Goal: Information Seeking & Learning: Learn about a topic

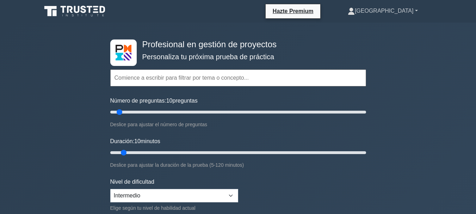
click at [405, 10] on font "[GEOGRAPHIC_DATA]" at bounding box center [384, 11] width 59 height 6
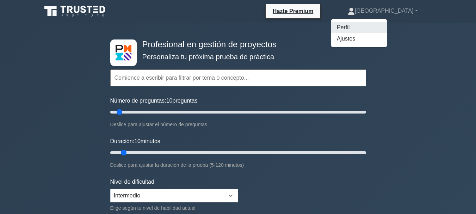
click at [349, 25] on font "Perfil" at bounding box center [343, 27] width 13 height 6
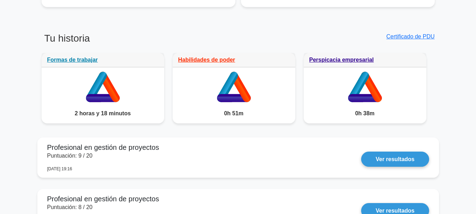
scroll to position [543, 0]
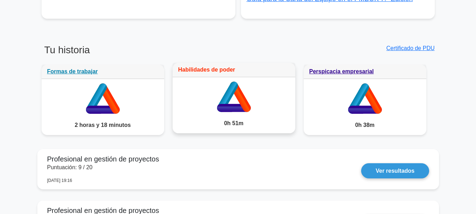
click at [213, 67] on font "Habilidades de poder" at bounding box center [206, 70] width 57 height 6
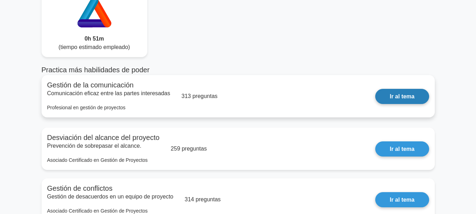
scroll to position [70, 0]
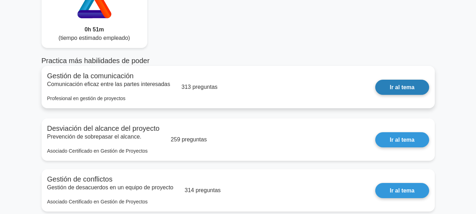
click at [393, 86] on link "Ir al tema" at bounding box center [402, 87] width 54 height 15
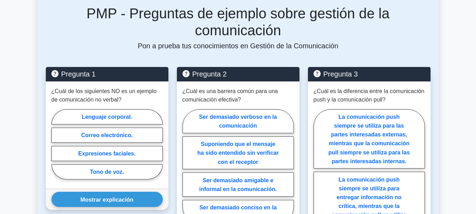
scroll to position [393, 0]
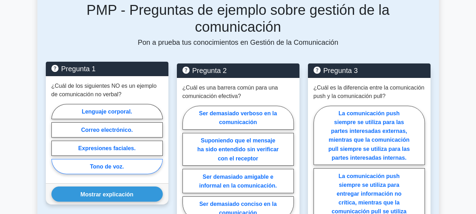
click at [136, 159] on label "Tono de voz." at bounding box center [106, 166] width 111 height 15
click at [56, 142] on input "Tono de voz." at bounding box center [53, 140] width 5 height 5
radio input "true"
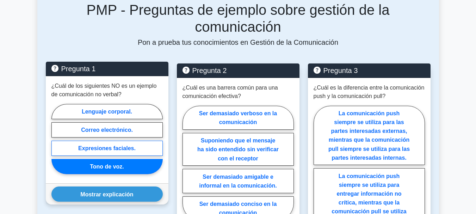
click at [142, 141] on label "Expresiones faciales." at bounding box center [106, 148] width 111 height 15
click at [56, 138] on input "Expresiones faciales." at bounding box center [53, 140] width 5 height 5
radio input "true"
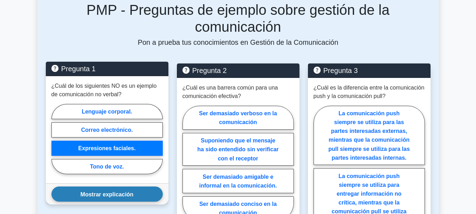
click at [138, 186] on button "Mostrar explicación" at bounding box center [106, 193] width 111 height 15
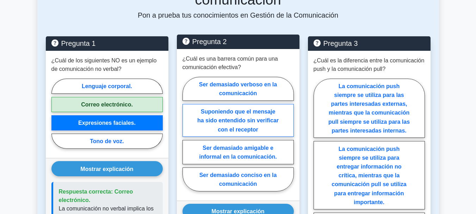
scroll to position [428, 0]
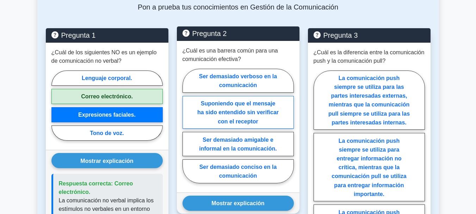
click at [273, 96] on label "Suponiendo que el mensaje ha sido entendido sin verificar con el receptor" at bounding box center [237, 112] width 111 height 33
click at [187, 125] on input "Suponiendo que el mensaje ha sido entendido sin verificar con el receptor" at bounding box center [184, 127] width 5 height 5
radio input "true"
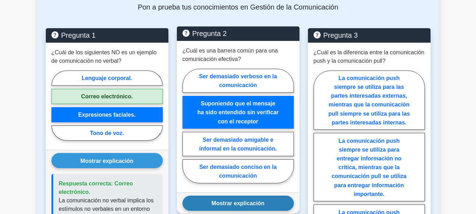
click at [279, 195] on button "Mostrar explicación" at bounding box center [237, 202] width 111 height 15
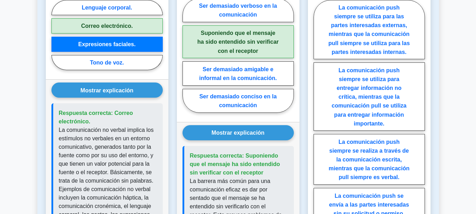
scroll to position [534, 0]
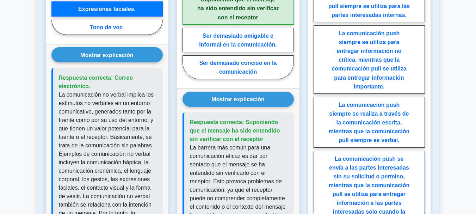
drag, startPoint x: 332, startPoint y: 107, endPoint x: 347, endPoint y: 147, distance: 42.5
click at [332, 107] on font "La comunicación push siempre se realiza a través de la comunicación escrita, mi…" at bounding box center [369, 123] width 81 height 42
click at [318, 100] on input "La comunicación push siempre se realiza a través de la comunicación escrita, mi…" at bounding box center [315, 97] width 5 height 5
radio input "true"
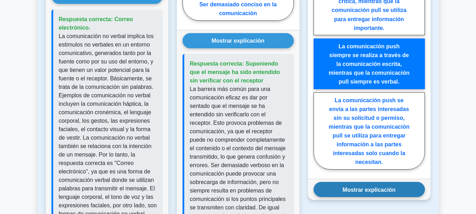
scroll to position [604, 0]
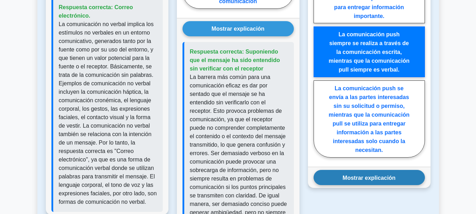
click at [351, 170] on button "Mostrar explicación" at bounding box center [368, 177] width 111 height 15
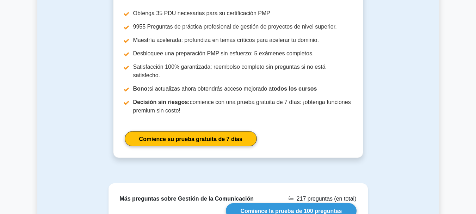
scroll to position [1092, 0]
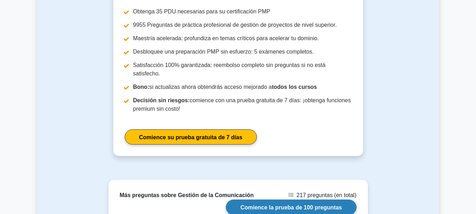
click at [322, 199] on link "Comience la prueba de 100 preguntas" at bounding box center [291, 206] width 130 height 15
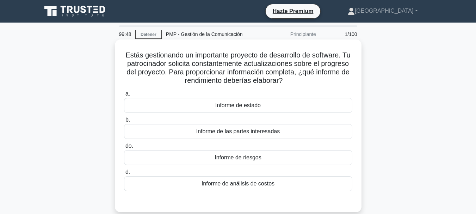
scroll to position [35, 0]
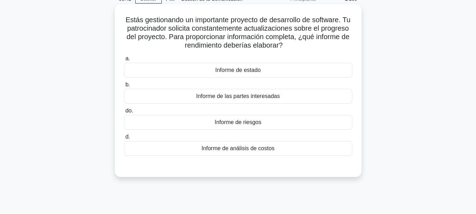
click at [306, 66] on div "Informe de estado" at bounding box center [238, 70] width 228 height 15
click at [124, 61] on input "a. Informe de estado" at bounding box center [124, 58] width 0 height 5
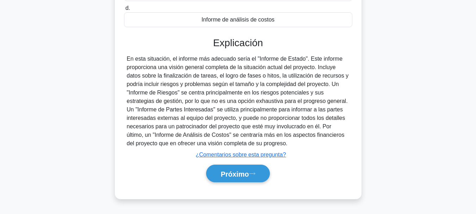
scroll to position [167, 0]
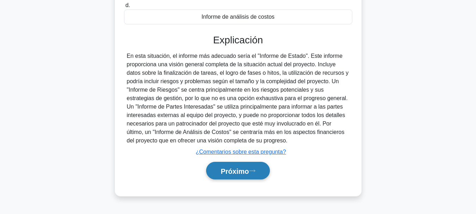
click at [267, 174] on button "Próximo" at bounding box center [237, 171] width 63 height 18
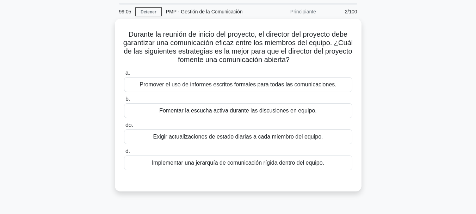
scroll to position [35, 0]
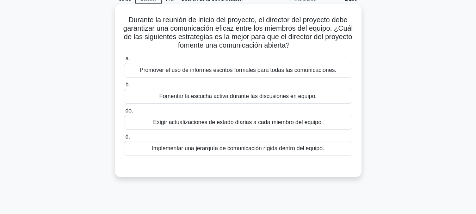
click at [273, 154] on div "Implementar una jerarquía de comunicación rígida dentro del equipo." at bounding box center [238, 148] width 228 height 15
click at [124, 139] on input "d. Implementar una jerarquía de comunicación rígida dentro del equipo." at bounding box center [124, 137] width 0 height 5
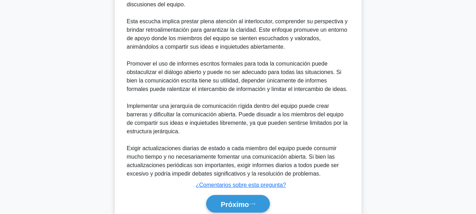
scroll to position [265, 0]
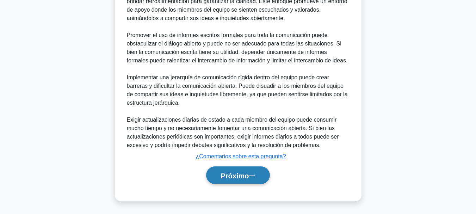
click at [244, 179] on button "Próximo" at bounding box center [237, 175] width 63 height 18
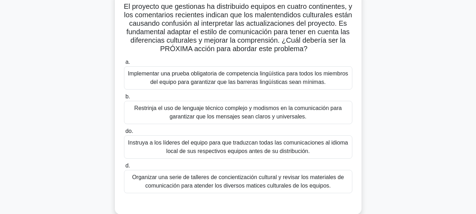
scroll to position [61, 0]
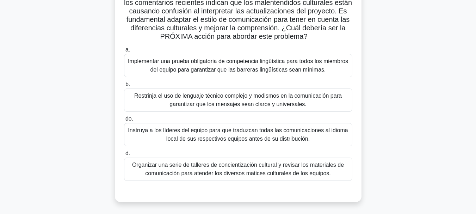
click at [174, 176] on font "Organizar una serie de talleres de concientización cultural y revisar los mater…" at bounding box center [238, 169] width 212 height 14
click at [124, 156] on input "d. Organizar una serie de talleres de concientización cultural y revisar los ma…" at bounding box center [124, 153] width 0 height 5
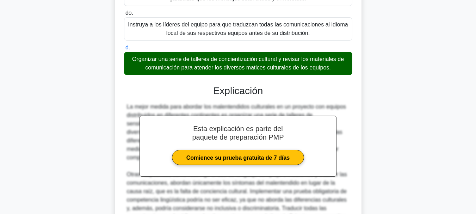
scroll to position [202, 0]
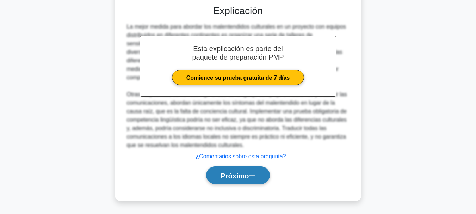
click at [234, 176] on font "Próximo" at bounding box center [234, 176] width 28 height 8
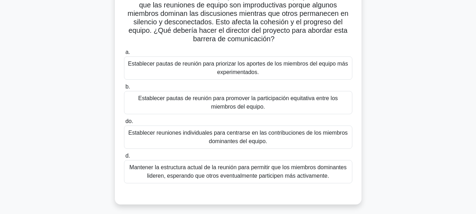
scroll to position [70, 0]
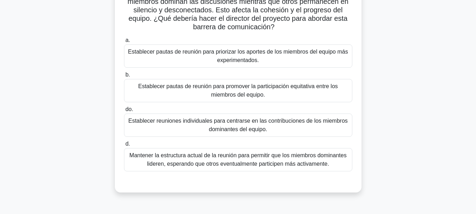
drag, startPoint x: 303, startPoint y: 91, endPoint x: 327, endPoint y: 90, distance: 24.3
click at [302, 91] on font "Establecer pautas de reunión para promover la participación equitativa entre lo…" at bounding box center [238, 90] width 222 height 17
click at [124, 77] on input "b. Establecer pautas de reunión para promover la participación equitativa entre…" at bounding box center [124, 75] width 0 height 5
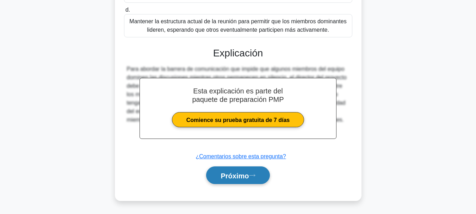
click at [249, 177] on font "Próximo" at bounding box center [234, 176] width 28 height 8
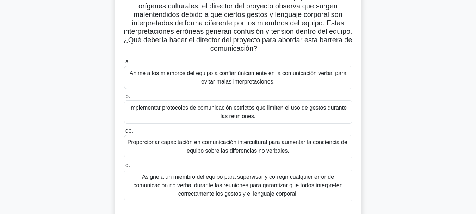
scroll to position [69, 0]
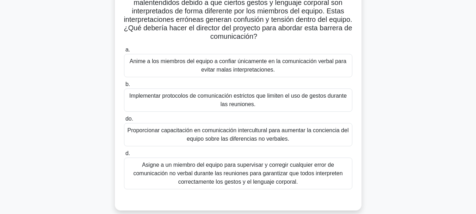
click at [285, 134] on font "Proporcionar capacitación en comunicación intercultural para aumentar la concie…" at bounding box center [237, 134] width 221 height 14
click at [124, 121] on input "do. Proporcionar capacitación en comunicación intercultural para aumentar la co…" at bounding box center [124, 119] width 0 height 5
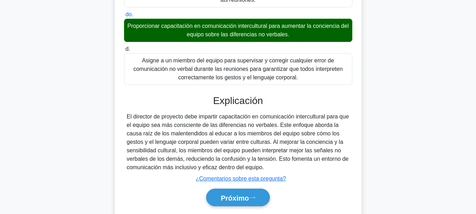
scroll to position [161, 0]
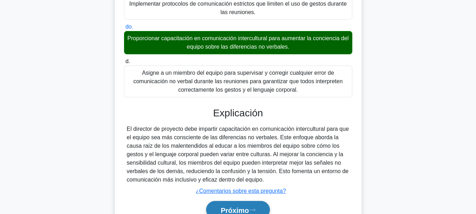
click at [236, 208] on font "Próximo" at bounding box center [234, 210] width 28 height 8
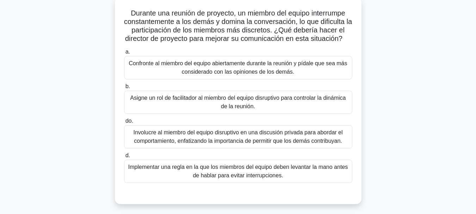
scroll to position [56, 0]
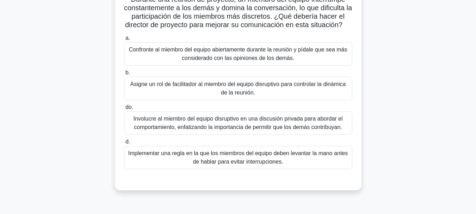
click at [331, 124] on font "Involucre al miembro del equipo disruptivo en una discusión privada para aborda…" at bounding box center [237, 123] width 209 height 14
click at [124, 110] on input "do. Involucre al miembro del equipo disruptivo en una discusión privada para ab…" at bounding box center [124, 107] width 0 height 5
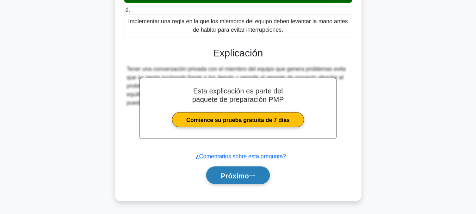
click at [251, 167] on button "Próximo" at bounding box center [237, 175] width 63 height 18
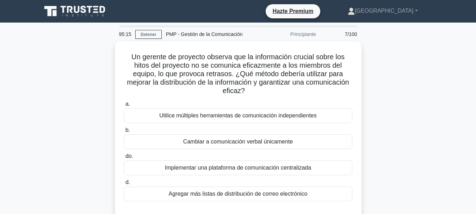
scroll to position [35, 0]
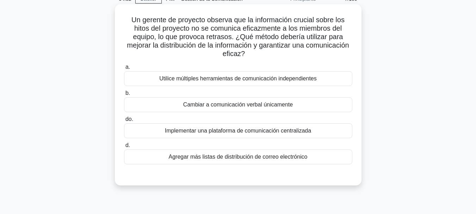
click at [297, 133] on font "Implementar una plataforma de comunicación centralizada" at bounding box center [238, 130] width 146 height 6
click at [124, 122] on input "do. Implementar una plataforma de comunicación centralizada" at bounding box center [124, 119] width 0 height 5
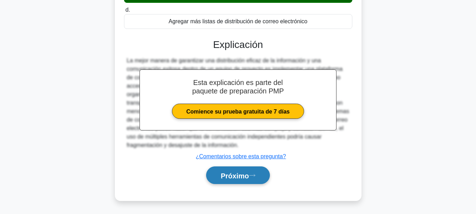
click at [232, 177] on font "Próximo" at bounding box center [234, 176] width 28 height 8
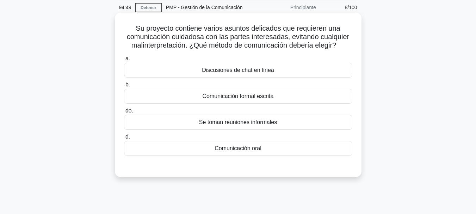
scroll to position [26, 0]
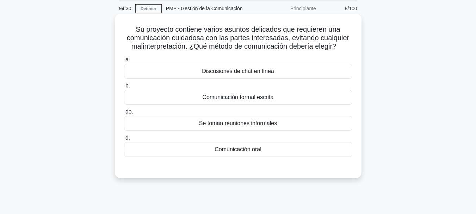
click at [225, 100] on font "Comunicación formal escrita" at bounding box center [238, 97] width 71 height 6
click at [124, 88] on input "b. Comunicación formal escrita" at bounding box center [124, 85] width 0 height 5
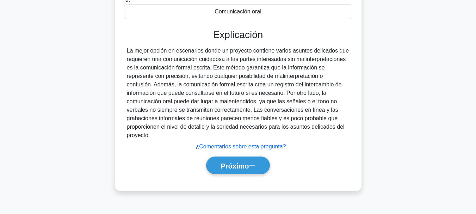
scroll to position [167, 0]
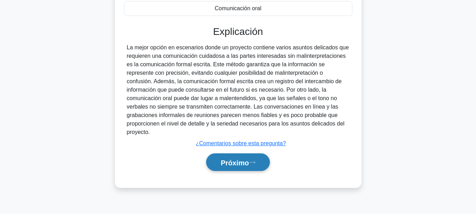
click at [241, 164] on font "Próximo" at bounding box center [234, 162] width 28 height 8
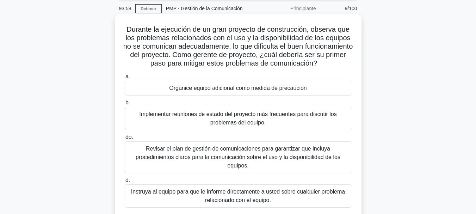
scroll to position [61, 0]
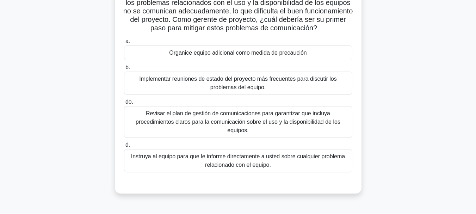
click at [270, 122] on font "Revisar el plan de gestión de comunicaciones para garantizar que incluya proced…" at bounding box center [238, 121] width 205 height 23
click at [124, 104] on input "do. Revisar el plan de gestión de comunicaciones para garantizar que incluya pr…" at bounding box center [124, 102] width 0 height 5
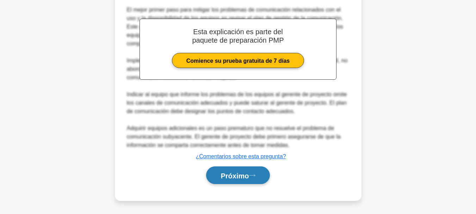
click at [234, 174] on font "Próximo" at bounding box center [234, 176] width 28 height 8
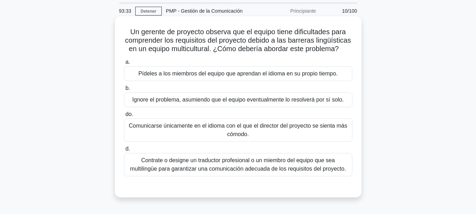
scroll to position [35, 0]
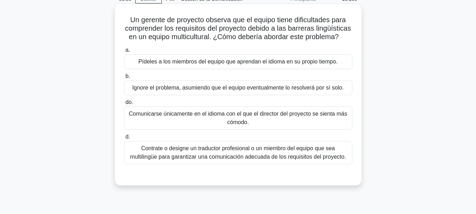
click at [263, 160] on font "Contrate o designe un traductor profesional o un miembro del equipo que sea mul…" at bounding box center [238, 152] width 216 height 14
click at [124, 139] on input "d. Contrate o designe un traductor profesional o un miembro del equipo que sea …" at bounding box center [124, 137] width 0 height 5
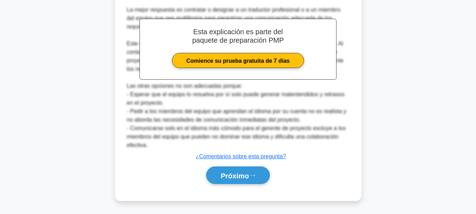
scroll to position [230, 0]
drag, startPoint x: 231, startPoint y: 176, endPoint x: 224, endPoint y: 154, distance: 22.8
click at [231, 175] on font "Próximo" at bounding box center [234, 176] width 28 height 8
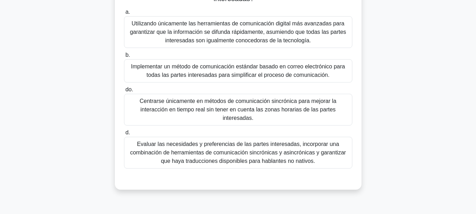
scroll to position [167, 0]
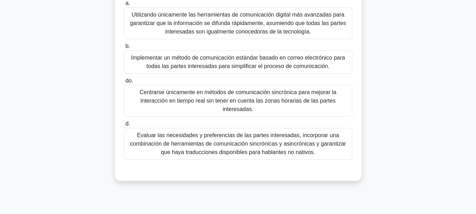
click at [261, 149] on font "Evaluar las necesidades y preferencias de las partes interesadas, incorporar un…" at bounding box center [238, 143] width 216 height 23
click at [124, 126] on input "d. Evaluar las necesidades y preferencias de las partes interesadas, incorporar…" at bounding box center [124, 124] width 0 height 5
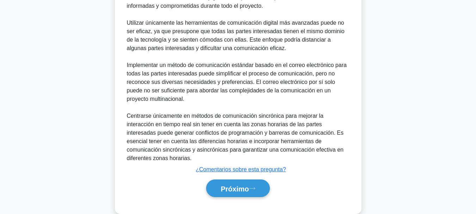
scroll to position [433, 0]
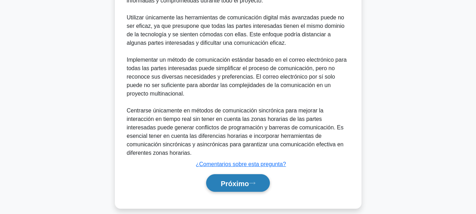
click at [236, 180] on button "Próximo" at bounding box center [237, 183] width 63 height 18
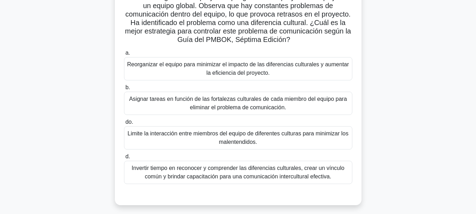
scroll to position [70, 0]
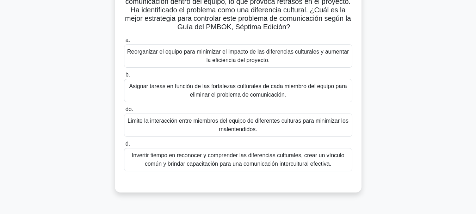
click at [292, 165] on font "Invertir tiempo en reconocer y comprender las diferencias culturales, crear un …" at bounding box center [238, 159] width 213 height 14
click at [124, 146] on input "d. Invertir tiempo en reconocer y comprender las diferencias culturales, crear …" at bounding box center [124, 144] width 0 height 5
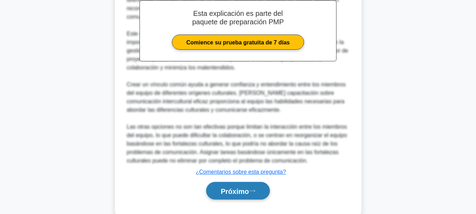
click at [223, 189] on font "Próximo" at bounding box center [234, 191] width 28 height 8
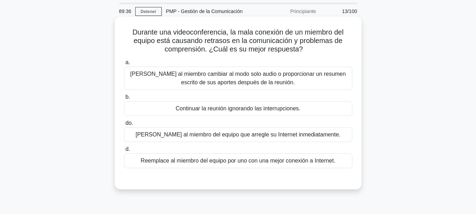
scroll to position [35, 0]
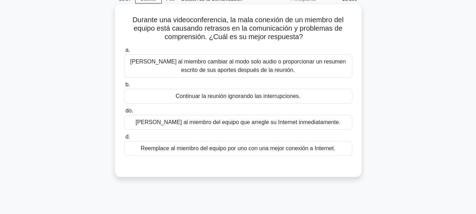
click at [233, 73] on font "Sugiera al miembro cambiar al modo solo audio o proporcionar un resumen escrito…" at bounding box center [238, 65] width 216 height 14
click at [124, 52] on input "a. Sugiera al miembro cambiar al modo solo audio o proporcionar un resumen escr…" at bounding box center [124, 50] width 0 height 5
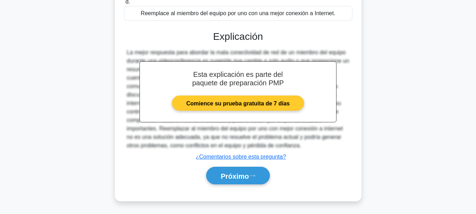
scroll to position [171, 0]
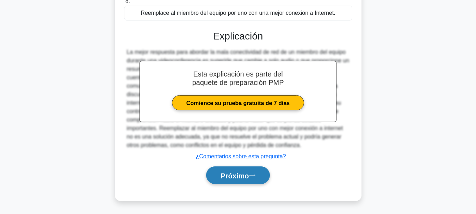
click at [229, 182] on button "Próximo" at bounding box center [237, 175] width 63 height 18
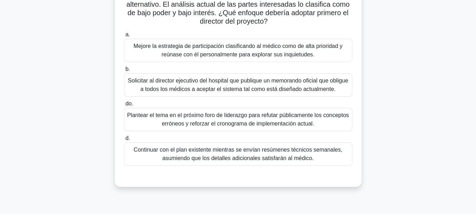
scroll to position [106, 0]
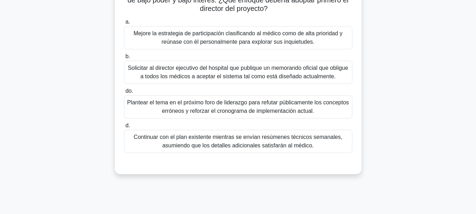
click at [321, 141] on font "Continuar con el plan existente mientras se envían resúmenes técnicos semanales…" at bounding box center [237, 141] width 208 height 14
click at [124, 128] on input "d. Continuar con el plan existente mientras se envían resúmenes técnicos semana…" at bounding box center [124, 125] width 0 height 5
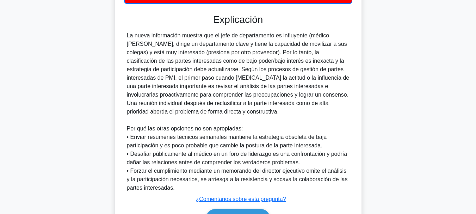
scroll to position [282, 0]
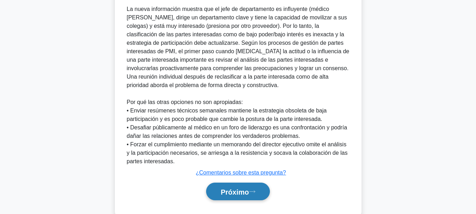
click at [241, 188] on font "Próximo" at bounding box center [234, 192] width 28 height 8
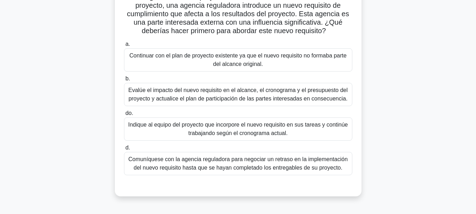
scroll to position [70, 0]
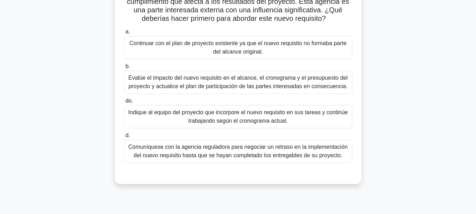
click at [232, 85] on font "Evalúe el impacto del nuevo requisito en el alcance, el cronograma y el presupu…" at bounding box center [237, 82] width 219 height 14
click at [124, 69] on input "b. Evalúe el impacto del nuevo requisito en el alcance, el cronograma y el pres…" at bounding box center [124, 66] width 0 height 5
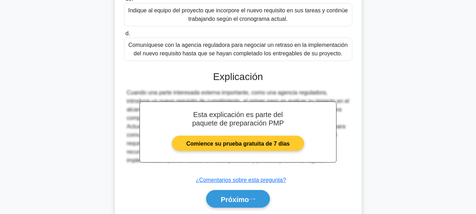
scroll to position [205, 0]
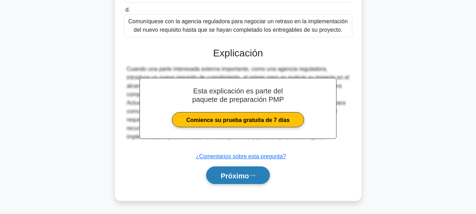
click at [232, 177] on font "Próximo" at bounding box center [234, 176] width 28 height 8
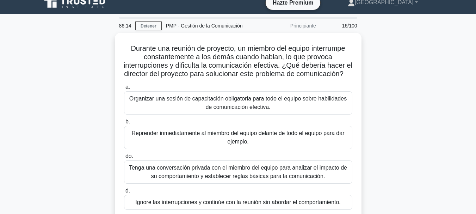
scroll to position [44, 0]
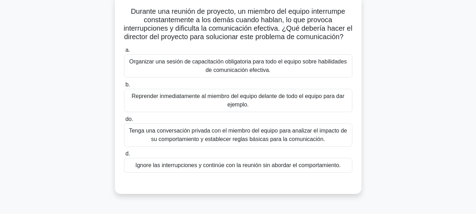
click at [247, 142] on font "Tenga una conversación privada con el miembro del equipo para analizar el impac…" at bounding box center [238, 134] width 218 height 14
click at [124, 122] on input "do. Tenga una conversación privada con el miembro del equipo para analizar el i…" at bounding box center [124, 119] width 0 height 5
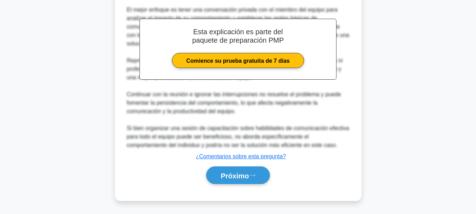
scroll to position [247, 0]
click at [235, 185] on div "Próximo" at bounding box center [238, 175] width 228 height 24
click at [241, 175] on font "Próximo" at bounding box center [234, 176] width 28 height 8
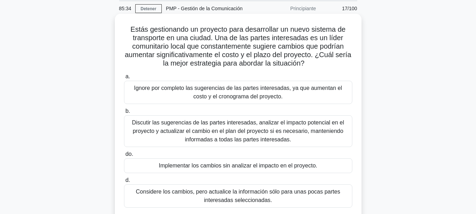
scroll to position [61, 0]
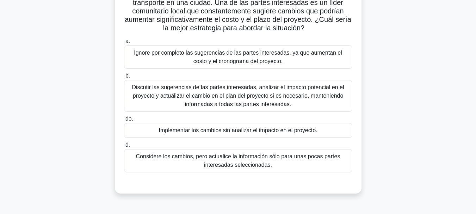
click at [317, 99] on font "Discutir las sugerencias de las partes interesadas, analizar el impacto potenci…" at bounding box center [238, 95] width 212 height 23
click at [124, 78] on input "b. Discutir las sugerencias de las partes interesadas, analizar el impacto pote…" at bounding box center [124, 76] width 0 height 5
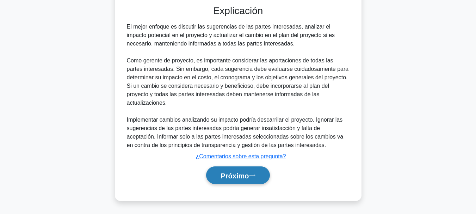
click at [238, 174] on font "Próximo" at bounding box center [234, 176] width 28 height 8
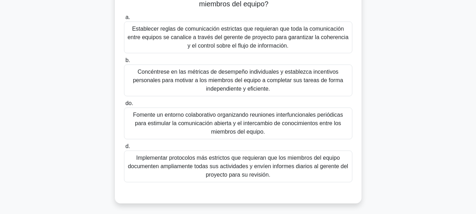
scroll to position [106, 0]
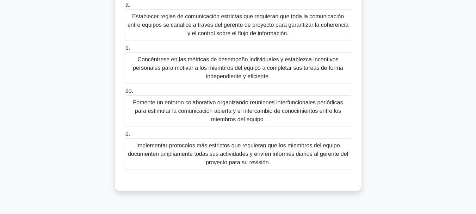
click at [298, 116] on font "Fomente un entorno colaborativo organizando reuniones interfuncionales periódic…" at bounding box center [238, 110] width 222 height 25
click at [124, 93] on input "do. Fomente un entorno colaborativo organizando reuniones interfuncionales peri…" at bounding box center [124, 91] width 0 height 5
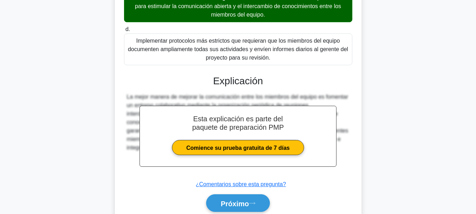
scroll to position [239, 0]
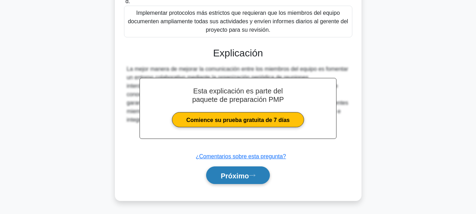
click at [255, 174] on icon at bounding box center [252, 175] width 6 height 2
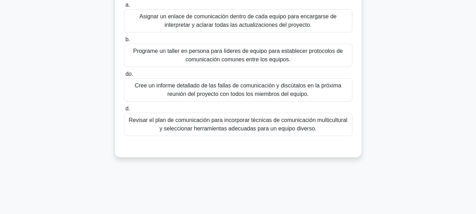
scroll to position [70, 0]
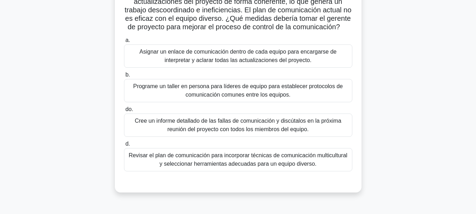
click at [261, 164] on font "Revisar el plan de comunicación para incorporar técnicas de comunicación multic…" at bounding box center [238, 159] width 219 height 14
click at [124, 146] on input "d. Revisar el plan de comunicación para incorporar técnicas de comunicación mul…" at bounding box center [124, 144] width 0 height 5
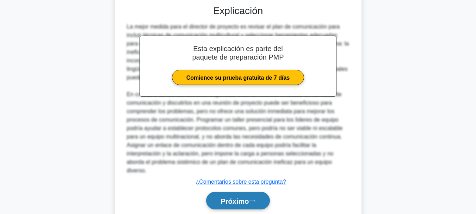
click at [230, 205] on font "Próximo" at bounding box center [234, 201] width 28 height 8
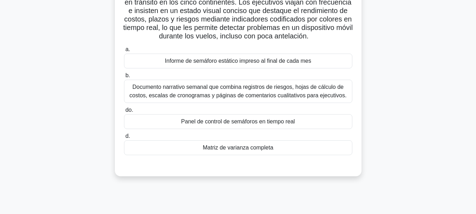
scroll to position [26, 0]
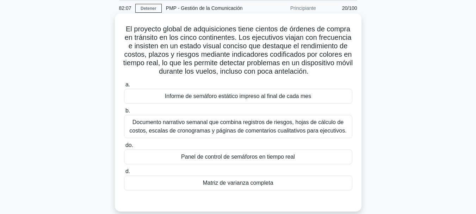
click at [273, 160] on font "Panel de control de semáforos en tiempo real" at bounding box center [238, 157] width 114 height 6
click at [124, 148] on input "do. Panel de control de semáforos en tiempo real" at bounding box center [124, 145] width 0 height 5
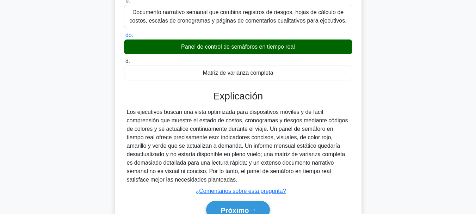
scroll to position [167, 0]
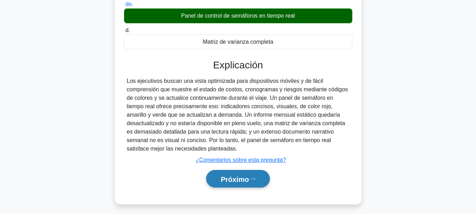
click at [249, 183] on font "Próximo" at bounding box center [234, 179] width 28 height 8
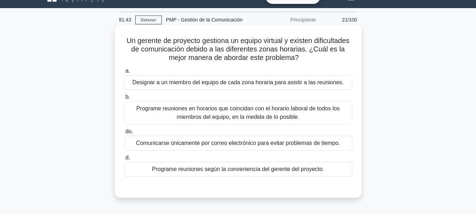
scroll to position [0, 0]
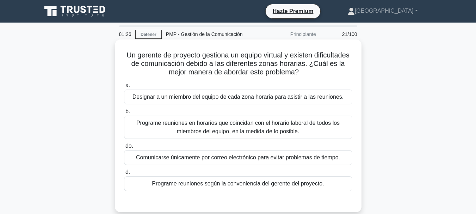
click at [324, 126] on font "Programe reuniones en horarios que coincidan con el horario laboral de todos lo…" at bounding box center [237, 127] width 203 height 14
click at [124, 114] on input "b. Programe reuniones en horarios que coincidan con el horario laboral de todos…" at bounding box center [124, 111] width 0 height 5
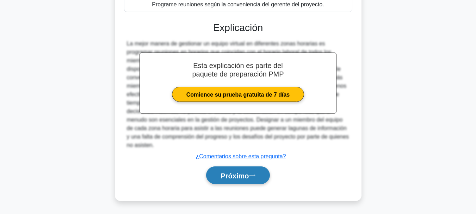
click at [223, 173] on font "Próximo" at bounding box center [234, 176] width 28 height 8
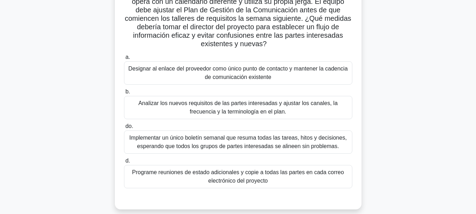
scroll to position [35, 0]
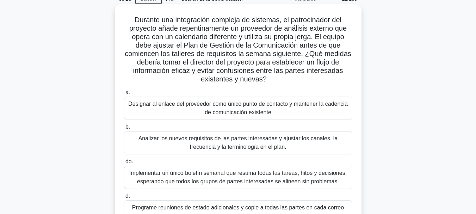
click at [270, 146] on font "Analizar los nuevos requisitos de las partes interesadas y ajustar los canales,…" at bounding box center [237, 142] width 199 height 14
click at [124, 129] on input "b. Analizar los nuevos requisitos de las partes interesadas y ajustar los canal…" at bounding box center [124, 127] width 0 height 5
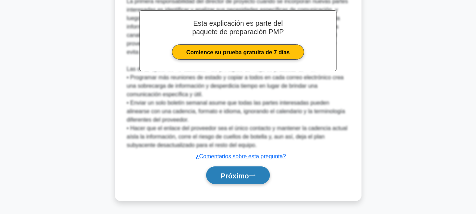
click at [237, 174] on font "Próximo" at bounding box center [234, 176] width 28 height 8
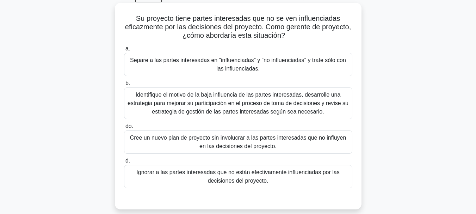
scroll to position [26, 0]
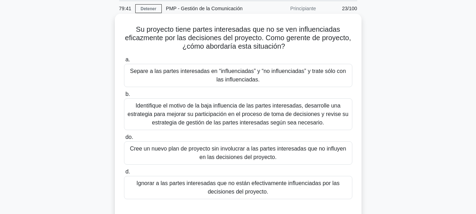
click at [294, 112] on font "Identifique el motivo de la baja influencia de las partes interesadas, desarrol…" at bounding box center [237, 113] width 221 height 23
click at [124, 96] on input "b. Identifique el motivo de la baja influencia de las partes interesadas, desar…" at bounding box center [124, 94] width 0 height 5
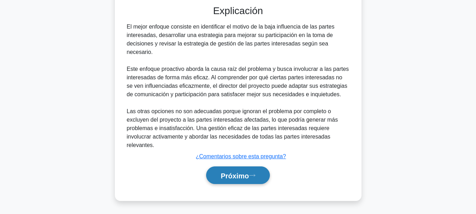
click at [226, 174] on font "Próximo" at bounding box center [234, 176] width 28 height 8
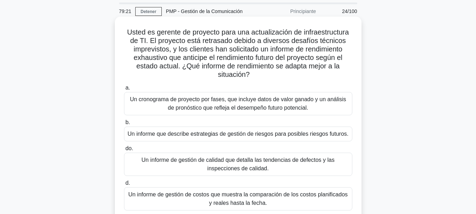
scroll to position [35, 0]
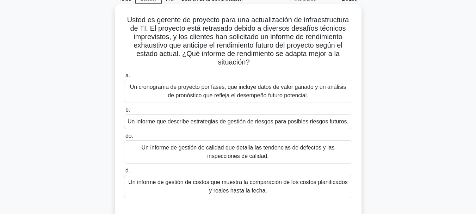
click at [304, 92] on font "Un cronograma de proyecto por fases, que incluye datos de valor ganado y un aná…" at bounding box center [238, 91] width 222 height 17
click at [124, 78] on input "a. Un cronograma de proyecto por fases, que incluye datos de valor ganado y un …" at bounding box center [124, 75] width 0 height 5
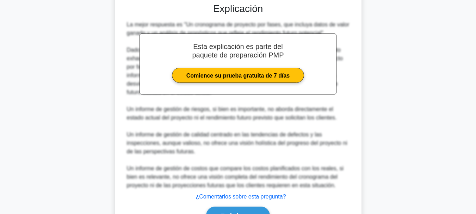
scroll to position [247, 0]
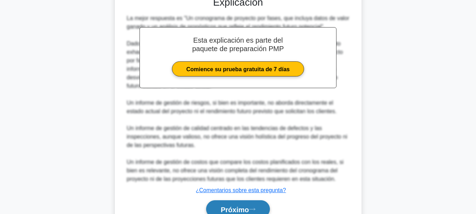
click at [236, 206] on font "Próximo" at bounding box center [234, 209] width 28 height 8
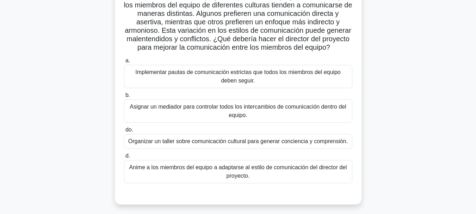
scroll to position [70, 0]
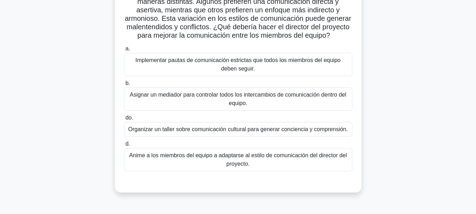
drag, startPoint x: 303, startPoint y: 132, endPoint x: 465, endPoint y: 131, distance: 161.7
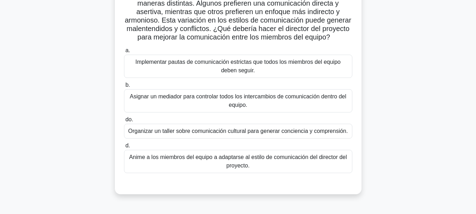
click at [304, 132] on font "Organizar un taller sobre comunicación cultural para generar conciencia y compr…" at bounding box center [237, 131] width 219 height 6
click at [124, 122] on input "do. Organizar un taller sobre comunicación cultural para generar conciencia y c…" at bounding box center [124, 119] width 0 height 5
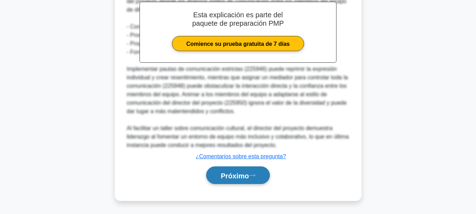
click at [225, 174] on font "Próximo" at bounding box center [234, 176] width 28 height 8
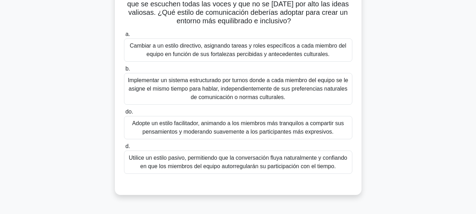
scroll to position [106, 0]
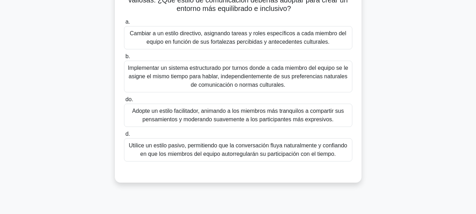
click at [329, 116] on font "Adopte un estilo facilitador, animando a los miembros más tranquilos a comparti…" at bounding box center [238, 115] width 212 height 14
click at [124, 102] on input "do. Adopte un estilo facilitador, animando a los miembros más tranquilos a comp…" at bounding box center [124, 99] width 0 height 5
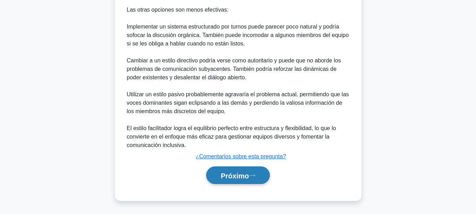
click at [252, 174] on icon at bounding box center [252, 175] width 6 height 4
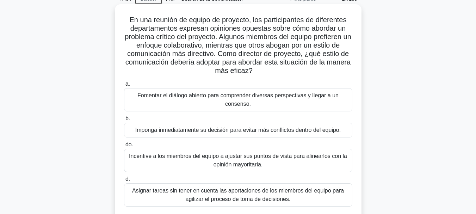
scroll to position [70, 0]
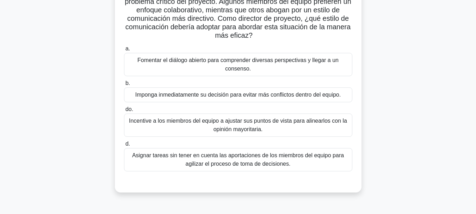
click at [337, 128] on font "Incentive a los miembros del equipo a ajustar sus puntos de vista para alinearl…" at bounding box center [238, 125] width 222 height 17
click at [124, 112] on input "do. Incentive a los miembros del equipo a ajustar sus puntos de vista para alin…" at bounding box center [124, 109] width 0 height 5
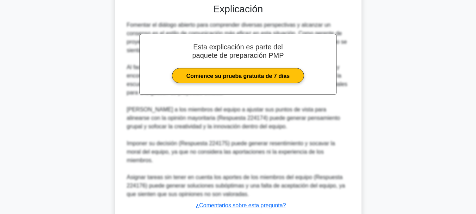
scroll to position [290, 0]
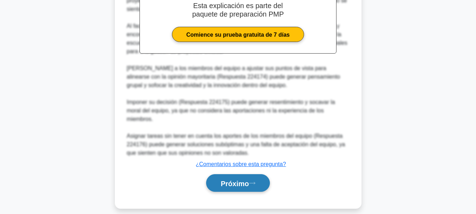
drag, startPoint x: 222, startPoint y: 174, endPoint x: 268, endPoint y: 163, distance: 47.1
click at [222, 179] on font "Próximo" at bounding box center [234, 183] width 28 height 8
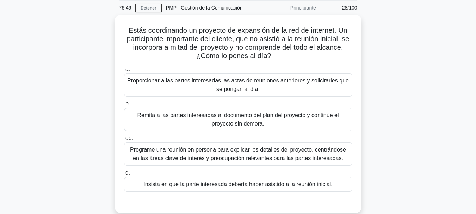
scroll to position [26, 0]
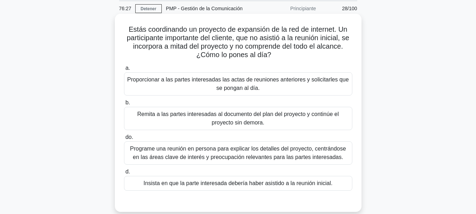
click at [280, 151] on font "Programe una reunión en persona para explicar los detalles del proyecto, centrá…" at bounding box center [238, 152] width 216 height 14
click at [124, 139] on input "do. Programe una reunión en persona para explicar los detalles del proyecto, ce…" at bounding box center [124, 137] width 0 height 5
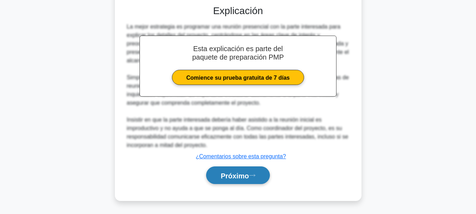
click at [237, 174] on font "Próximo" at bounding box center [234, 176] width 28 height 8
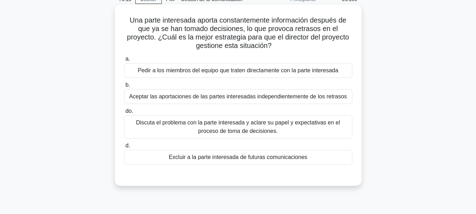
scroll to position [35, 0]
click at [326, 130] on font "Discuta el problema con la parte interesada y aclare su papel y expectativas en…" at bounding box center [238, 126] width 222 height 17
click at [124, 113] on input "do. Discuta el problema con la parte interesada y aclare su papel y expectativa…" at bounding box center [124, 110] width 0 height 5
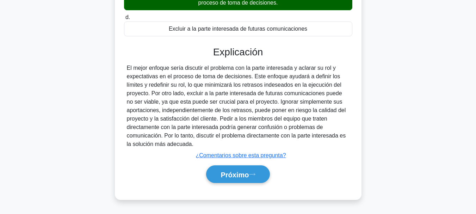
scroll to position [167, 0]
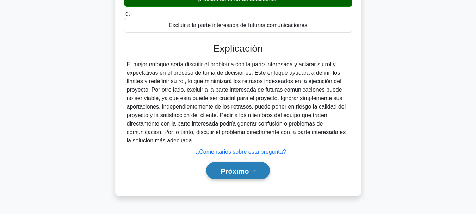
click at [229, 172] on font "Próximo" at bounding box center [234, 171] width 28 height 8
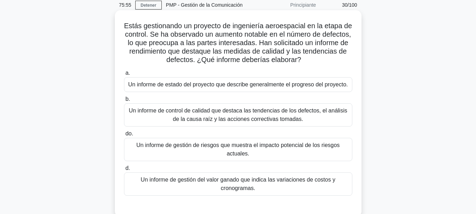
scroll to position [26, 0]
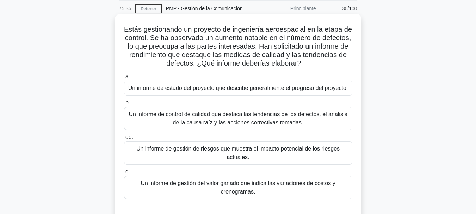
click at [295, 125] on font "Un informe de control de calidad que destaca las tendencias de los defectos, el…" at bounding box center [238, 118] width 218 height 14
click at [124, 105] on input "b. Un informe de control de calidad que destaca las tendencias de los defectos,…" at bounding box center [124, 102] width 0 height 5
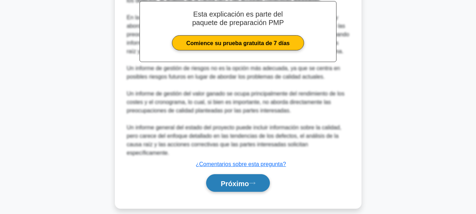
click at [255, 174] on button "Próximo" at bounding box center [237, 183] width 63 height 18
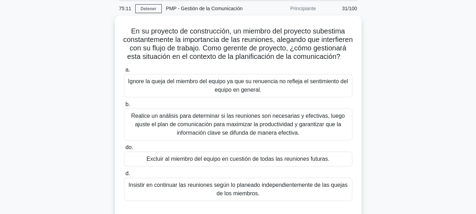
scroll to position [61, 0]
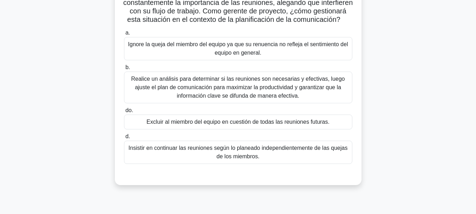
click at [269, 161] on font "Insistir en continuar las reuniones según lo planeado independientemente de las…" at bounding box center [238, 152] width 222 height 17
click at [124, 139] on input "d. Insistir en continuar las reuniones según lo planeado independientemente de …" at bounding box center [124, 136] width 0 height 5
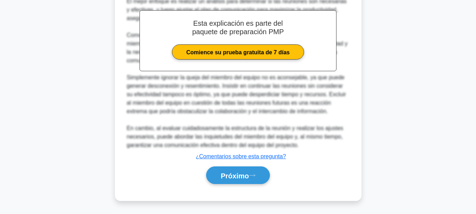
scroll to position [265, 0]
click at [242, 176] on font "Próximo" at bounding box center [234, 176] width 28 height 8
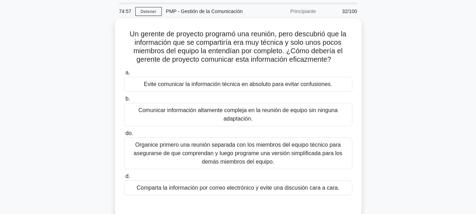
scroll to position [35, 0]
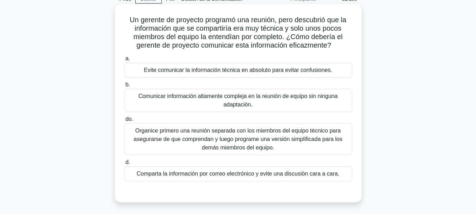
click at [280, 132] on font "Organice primero una reunión separada con los miembros del equipo técnico para …" at bounding box center [237, 138] width 208 height 23
click at [124, 122] on input "do. Organice primero una reunión separada con los miembros del equipo técnico p…" at bounding box center [124, 119] width 0 height 5
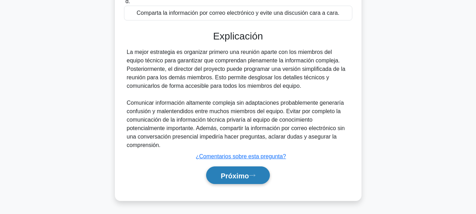
click at [258, 178] on button "Próximo" at bounding box center [237, 175] width 63 height 18
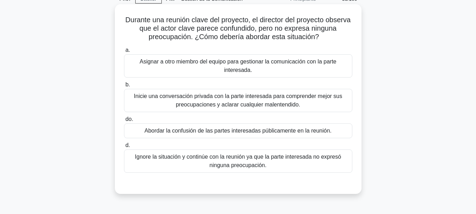
click at [297, 98] on font "Inicie una conversación privada con la parte interesada para comprender mejor s…" at bounding box center [238, 100] width 208 height 14
click at [124, 87] on input "b. Inicie una conversación privada con la parte interesada para comprender mejo…" at bounding box center [124, 84] width 0 height 5
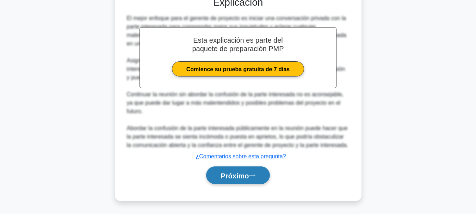
click at [234, 181] on button "Próximo" at bounding box center [237, 175] width 63 height 18
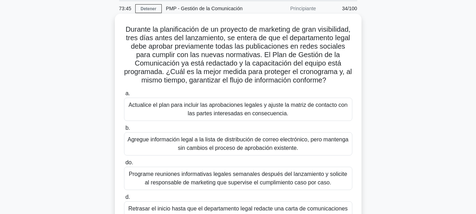
scroll to position [61, 0]
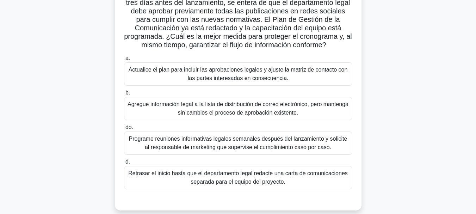
click at [276, 81] on font "Actualice el plan para incluir las aprobaciones legales y ajuste la matriz de c…" at bounding box center [238, 74] width 219 height 14
click at [124, 61] on input "a. Actualice el plan para incluir las aprobaciones legales y ajuste la matriz d…" at bounding box center [124, 58] width 0 height 5
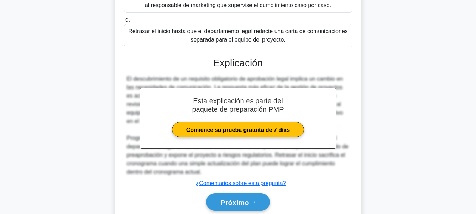
scroll to position [237, 0]
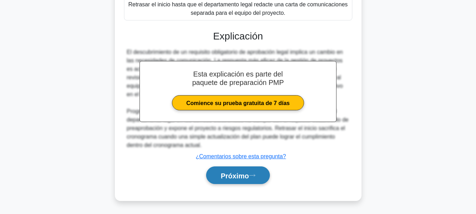
click at [259, 178] on button "Próximo" at bounding box center [237, 175] width 63 height 18
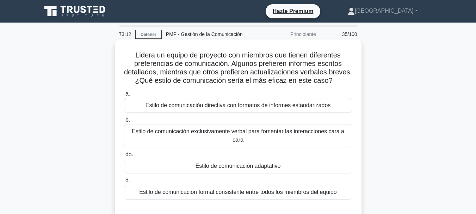
scroll to position [35, 0]
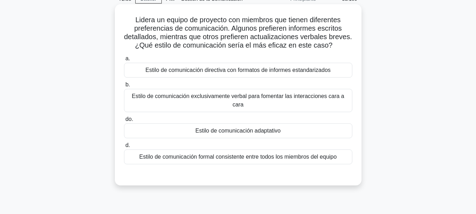
click at [247, 133] on font "Estilo de comunicación adaptativo" at bounding box center [237, 130] width 85 height 6
click at [124, 122] on input "do. Estilo de comunicación adaptativo" at bounding box center [124, 119] width 0 height 5
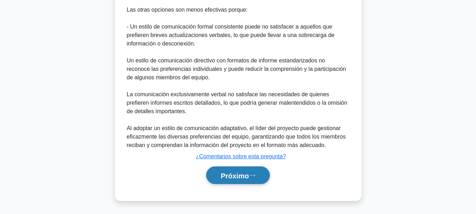
click at [232, 174] on font "Próximo" at bounding box center [234, 176] width 28 height 8
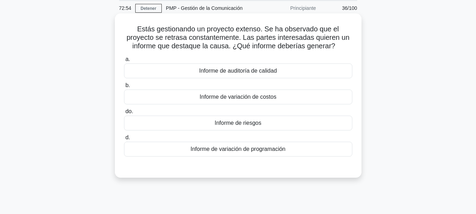
scroll to position [26, 0]
click at [244, 149] on font "Informe de variación de programación" at bounding box center [238, 149] width 95 height 6
click at [124, 140] on input "d. Informe de variación de programación" at bounding box center [124, 138] width 0 height 5
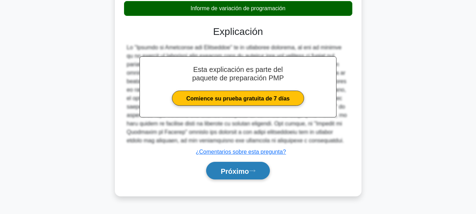
click at [226, 173] on font "Próximo" at bounding box center [234, 171] width 28 height 8
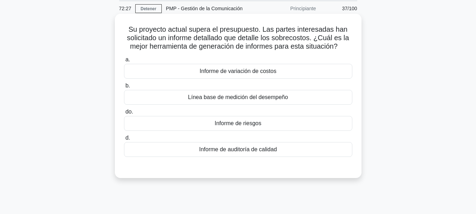
click at [282, 66] on div "Informe de variación de costos" at bounding box center [238, 71] width 228 height 15
click at [124, 62] on input "a. Informe de variación de costos" at bounding box center [124, 59] width 0 height 5
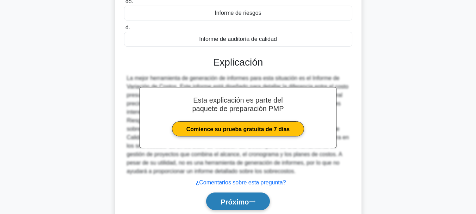
scroll to position [167, 0]
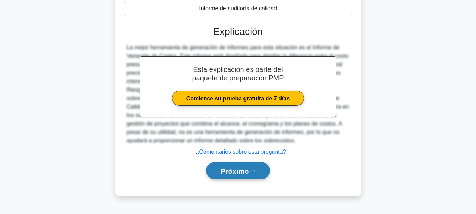
click at [230, 173] on font "Próximo" at bounding box center [234, 171] width 28 height 8
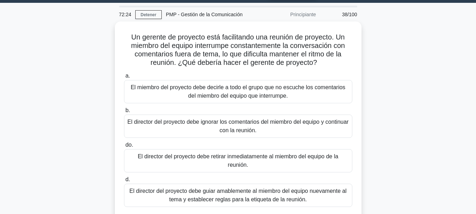
scroll to position [35, 0]
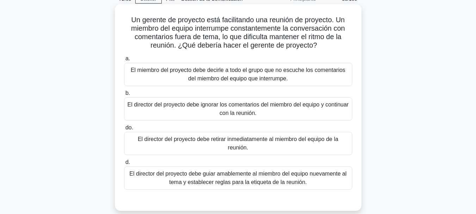
click at [317, 182] on font "El director del proyecto debe guiar amablemente al miembro del equipo nuevament…" at bounding box center [238, 177] width 222 height 17
click at [124, 164] on input "d. El director del proyecto debe guiar amablemente al miembro del equipo nuevam…" at bounding box center [124, 162] width 0 height 5
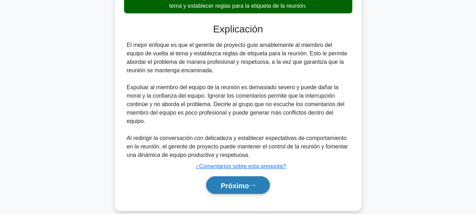
click at [253, 190] on button "Próximo" at bounding box center [237, 185] width 63 height 18
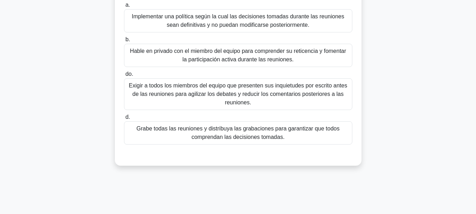
scroll to position [70, 0]
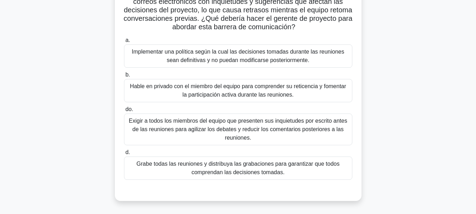
click at [305, 92] on font "Hable en privado con el miembro del equipo para comprender su reticencia y fome…" at bounding box center [238, 90] width 222 height 17
click at [124, 77] on input "b. Hable en privado con el miembro del equipo para comprender su reticencia y f…" at bounding box center [124, 75] width 0 height 5
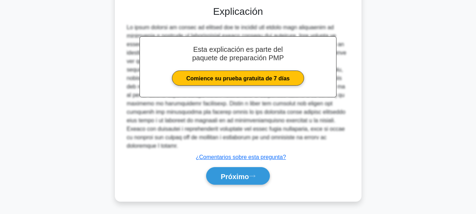
scroll to position [256, 0]
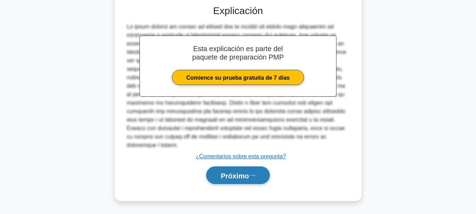
click at [240, 168] on button "Próximo" at bounding box center [237, 175] width 63 height 18
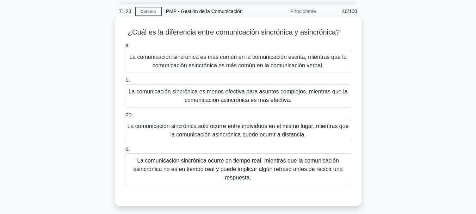
scroll to position [35, 0]
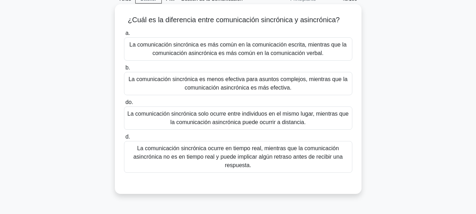
click at [232, 159] on font "La comunicación sincrónica ocurre en tiempo real, mientras que la comunicación …" at bounding box center [237, 156] width 209 height 23
click at [124, 139] on input "d. La comunicación sincrónica ocurre en tiempo real, mientras que la comunicaci…" at bounding box center [124, 137] width 0 height 5
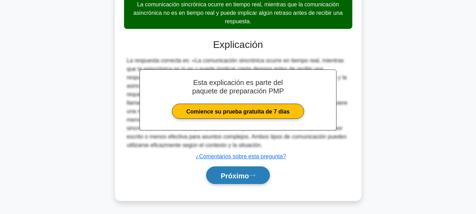
click at [231, 181] on button "Próximo" at bounding box center [237, 175] width 63 height 18
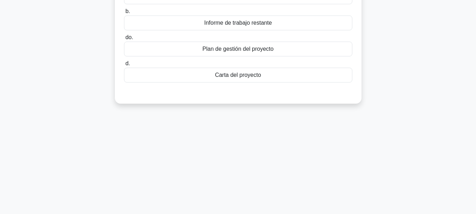
scroll to position [26, 0]
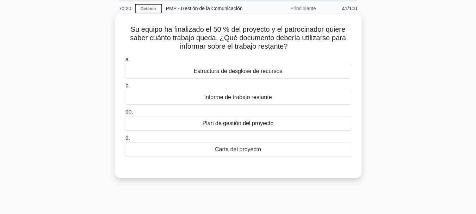
click at [274, 99] on div "Informe de trabajo restante" at bounding box center [238, 97] width 228 height 15
click at [124, 88] on input "b. Informe de trabajo restante" at bounding box center [124, 85] width 0 height 5
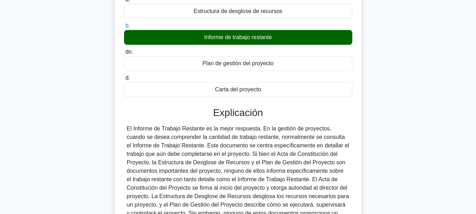
scroll to position [167, 0]
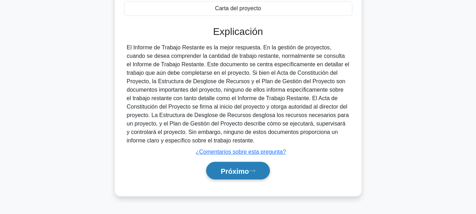
click at [217, 172] on button "Próximo" at bounding box center [237, 171] width 63 height 18
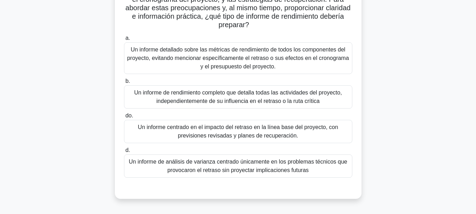
scroll to position [141, 0]
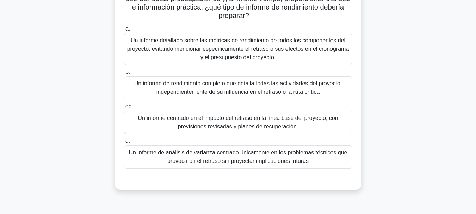
click at [276, 117] on font "Un informe centrado en el impacto del retraso en la línea base del proyecto, co…" at bounding box center [238, 122] width 200 height 14
click at [124, 109] on input "do. Un informe centrado en el impacto del retraso en la línea base del proyecto…" at bounding box center [124, 106] width 0 height 5
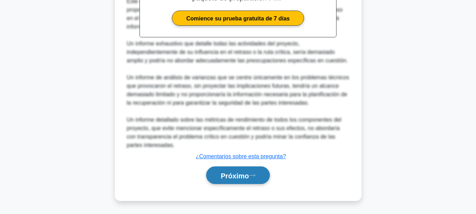
click at [222, 179] on font "Próximo" at bounding box center [234, 176] width 28 height 8
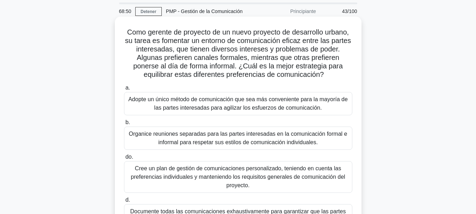
scroll to position [70, 0]
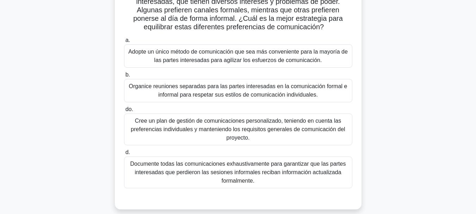
click at [249, 134] on font "Cree un plan de gestión de comunicaciones personalizado, teniendo en cuenta las…" at bounding box center [238, 129] width 222 height 25
click at [124, 112] on input "do. Cree un plan de gestión de comunicaciones personalizado, teniendo en cuenta…" at bounding box center [124, 109] width 0 height 5
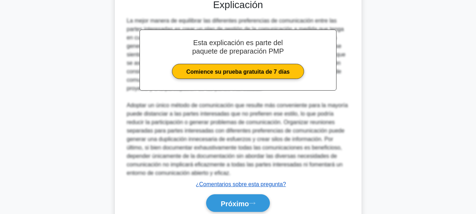
scroll to position [282, 0]
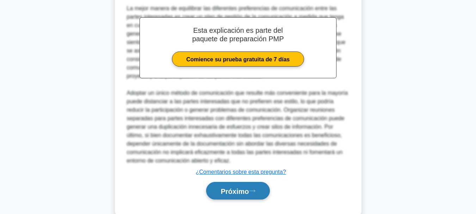
click at [217, 188] on button "Próximo" at bounding box center [237, 191] width 63 height 18
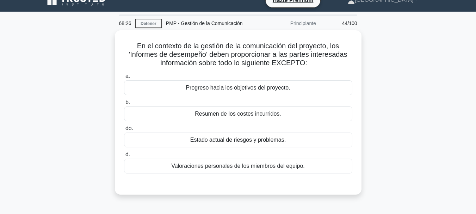
scroll to position [0, 0]
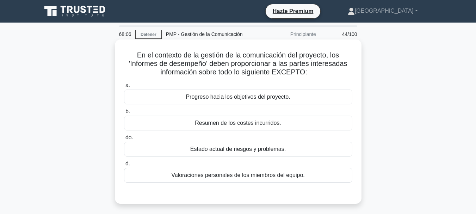
click at [253, 178] on font "Valoraciones personales de los miembros del equipo." at bounding box center [237, 175] width 133 height 6
click at [124, 166] on input "d. Valoraciones personales de los miembros del equipo." at bounding box center [124, 163] width 0 height 5
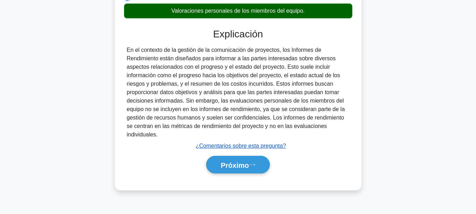
scroll to position [167, 0]
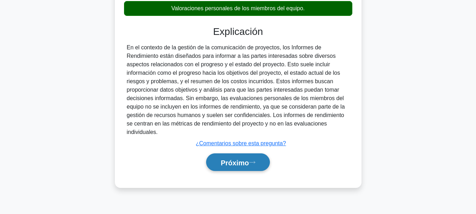
click at [233, 166] on font "Próximo" at bounding box center [234, 162] width 28 height 8
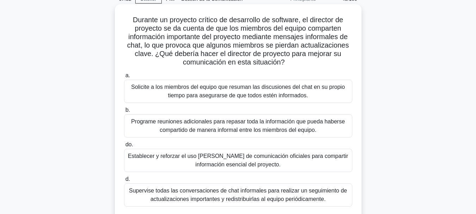
scroll to position [70, 0]
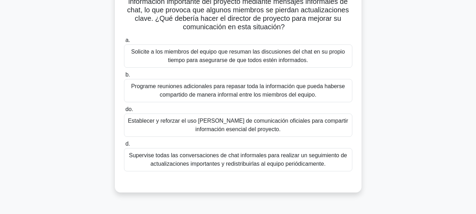
click at [308, 129] on font "Establecer y reforzar el uso de canales de comunicación oficiales para comparti…" at bounding box center [238, 125] width 222 height 17
click at [124, 112] on input "do. Establecer y reforzar el uso de canales de comunicación oficiales para comp…" at bounding box center [124, 109] width 0 height 5
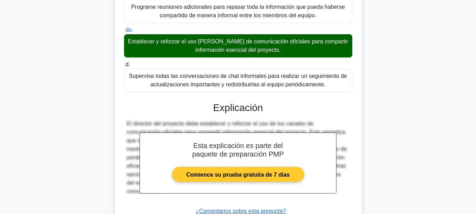
scroll to position [205, 0]
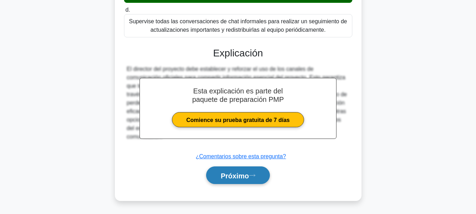
click at [241, 174] on font "Próximo" at bounding box center [234, 176] width 28 height 8
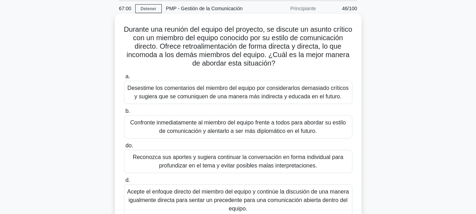
scroll to position [61, 0]
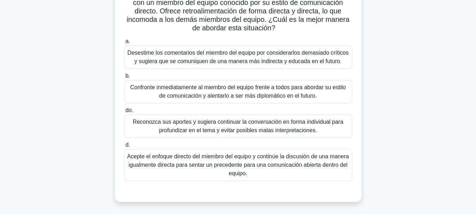
click at [276, 121] on font "Reconozca sus aportes y sugiera continuar la conversación en forma individual p…" at bounding box center [238, 126] width 211 height 14
click at [124, 113] on input "do. Reconozca sus aportes y sugiera continuar la conversación en forma individu…" at bounding box center [124, 110] width 0 height 5
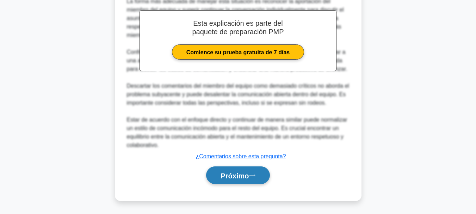
click at [239, 172] on font "Próximo" at bounding box center [234, 176] width 28 height 8
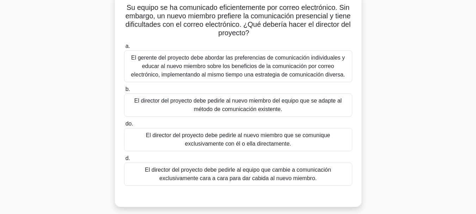
scroll to position [35, 0]
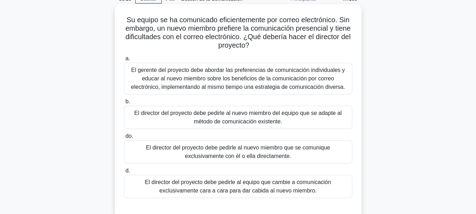
click at [218, 87] on font "El gerente del proyecto debe abordar las preferencias de comunicación individua…" at bounding box center [238, 78] width 214 height 23
click at [124, 61] on input "a. El gerente del proyecto debe abordar las preferencias de comunicación indivi…" at bounding box center [124, 58] width 0 height 5
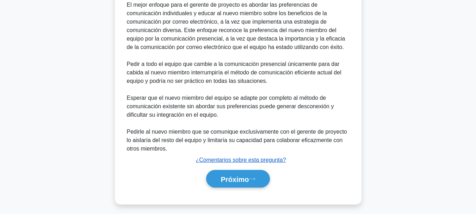
scroll to position [264, 0]
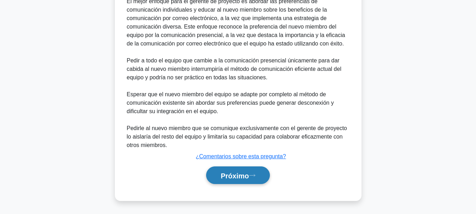
click at [220, 178] on font "Próximo" at bounding box center [234, 176] width 28 height 8
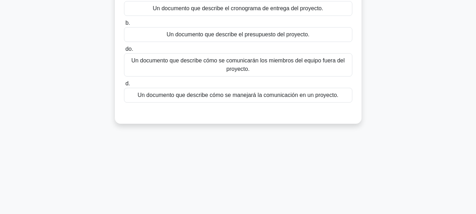
scroll to position [0, 0]
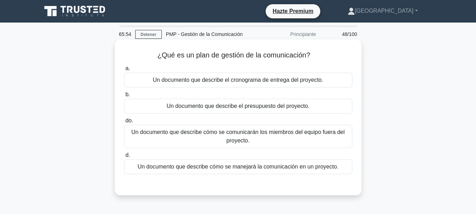
click at [250, 166] on font "Un documento que describe cómo se manejará la comunicación en un proyecto." at bounding box center [237, 166] width 201 height 6
click at [124, 157] on input "d. Un documento que describe cómo se manejará la comunicación en un proyecto." at bounding box center [124, 155] width 0 height 5
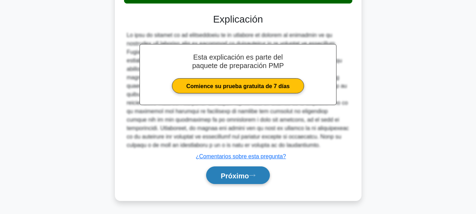
click at [241, 178] on font "Próximo" at bounding box center [234, 176] width 28 height 8
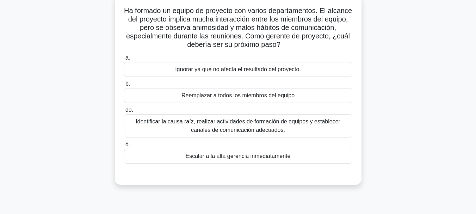
scroll to position [26, 0]
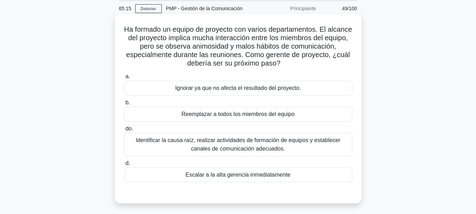
click at [236, 149] on font "Identificar la causa raíz, realizar actividades de formación de equipos y estab…" at bounding box center [238, 144] width 205 height 14
click at [124, 131] on input "do. Identificar la causa raíz, realizar actividades de formación de equipos y e…" at bounding box center [124, 128] width 0 height 5
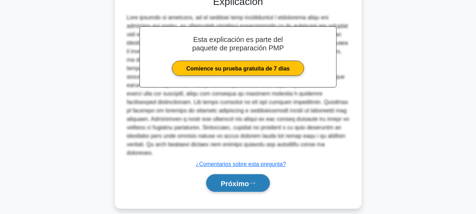
click at [221, 179] on font "Próximo" at bounding box center [234, 183] width 28 height 8
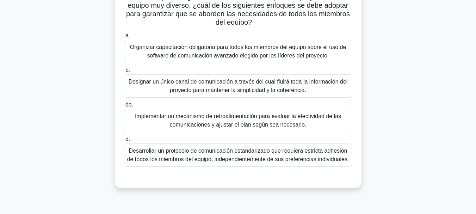
scroll to position [70, 0]
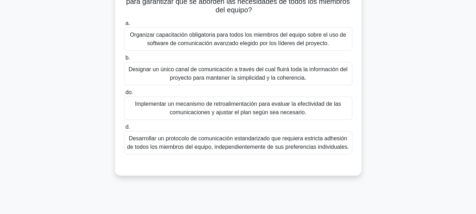
click at [274, 149] on font "Desarrollar un protocolo de comunicación estandarizado que requiera estricta ad…" at bounding box center [238, 142] width 222 height 14
click at [124, 129] on input "d. Desarrollar un protocolo de comunicación estandarizado que requiera estricta…" at bounding box center [124, 127] width 0 height 5
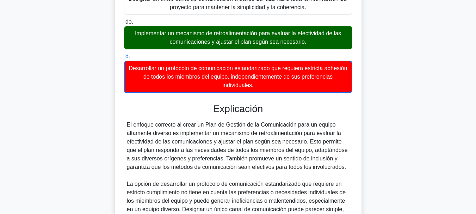
scroll to position [176, 0]
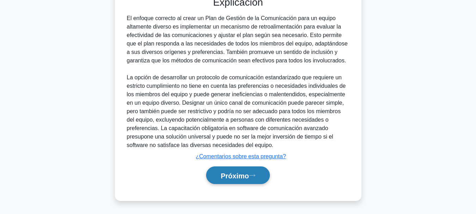
click at [238, 176] on font "Próximo" at bounding box center [234, 176] width 28 height 8
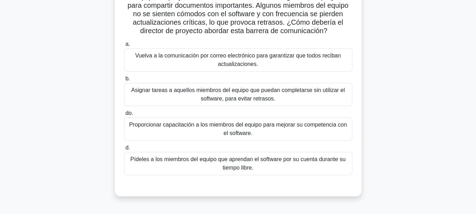
scroll to position [70, 0]
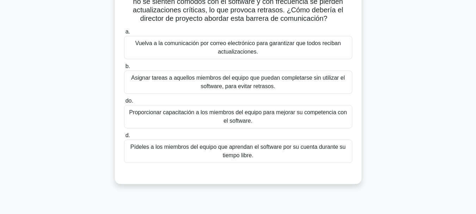
click at [202, 120] on font "Proporcionar capacitación a los miembros del equipo para mejorar su competencia…" at bounding box center [238, 116] width 222 height 17
click at [124, 103] on input "do. Proporcionar capacitación a los miembros del equipo para mejorar su compete…" at bounding box center [124, 101] width 0 height 5
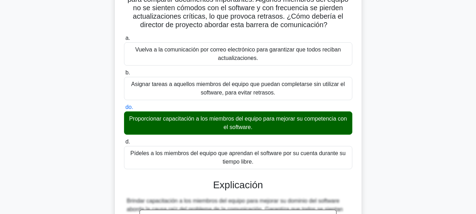
scroll to position [0, 0]
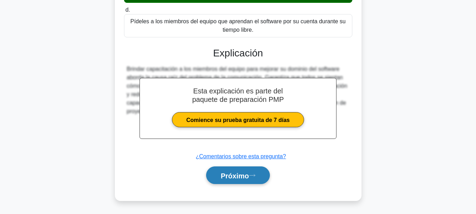
click at [233, 176] on font "Próximo" at bounding box center [234, 176] width 28 height 8
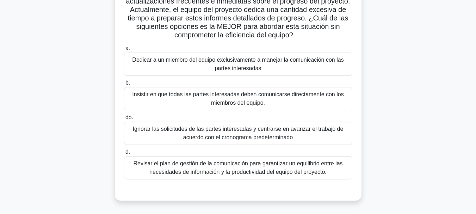
scroll to position [96, 0]
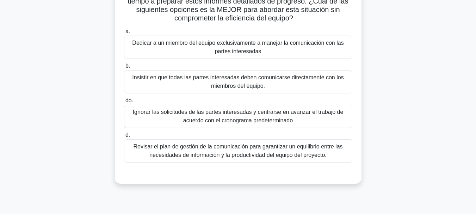
click at [260, 151] on font "Revisar el plan de gestión de la comunicación para garantizar un equilibrio ent…" at bounding box center [238, 150] width 222 height 17
click at [124, 137] on input "d. Revisar el plan de gestión de la comunicación para garantizar un equilibrio …" at bounding box center [124, 135] width 0 height 5
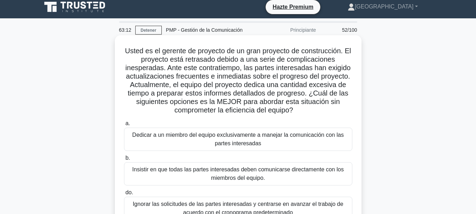
scroll to position [0, 0]
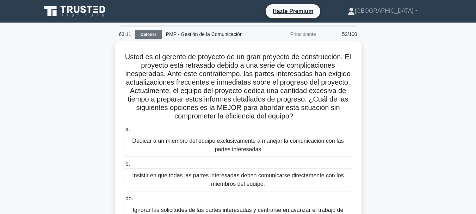
click at [149, 34] on font "Detener" at bounding box center [149, 34] width 16 height 5
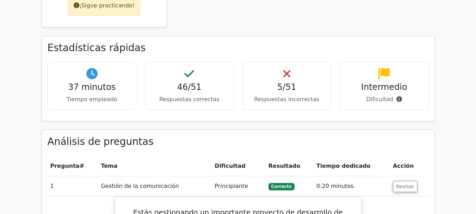
scroll to position [423, 0]
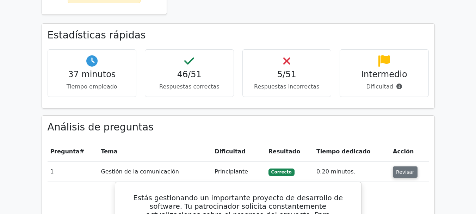
click at [394, 166] on button "Revisar" at bounding box center [405, 171] width 25 height 11
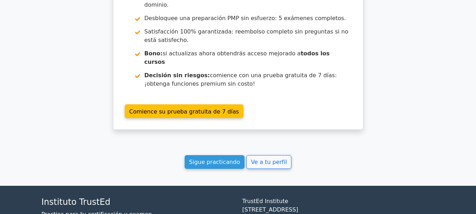
scroll to position [1749, 0]
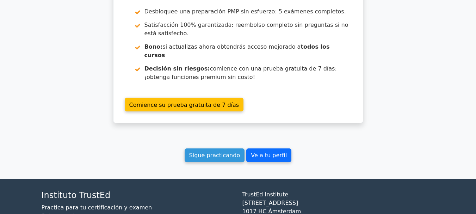
click at [269, 148] on link "Ve a tu perfil" at bounding box center [268, 155] width 45 height 14
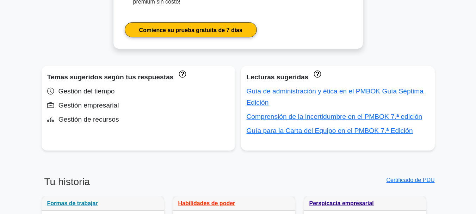
scroll to position [423, 0]
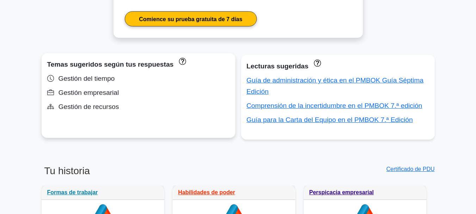
click at [109, 75] on font "Gestión del tiempo" at bounding box center [86, 78] width 56 height 7
click at [160, 89] on div "Gestión empresarial" at bounding box center [138, 92] width 182 height 11
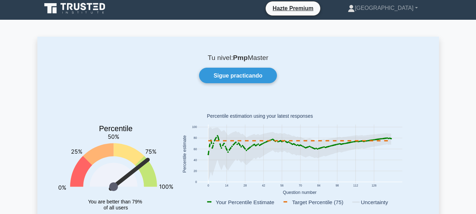
scroll to position [0, 0]
